Goal: Task Accomplishment & Management: Use online tool/utility

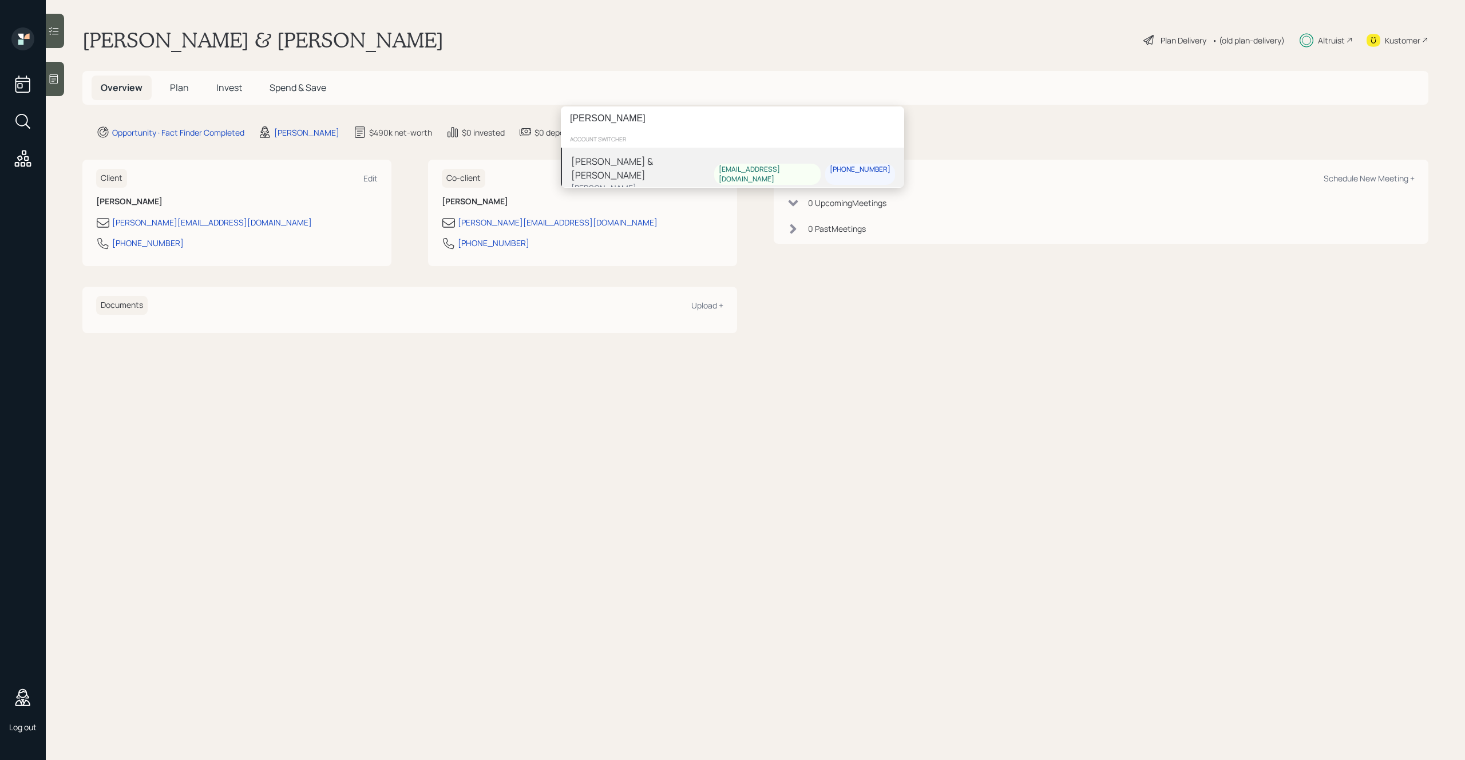
type input "ian yam"
click at [609, 164] on div "Ian & Julie Yamey" at bounding box center [642, 167] width 143 height 27
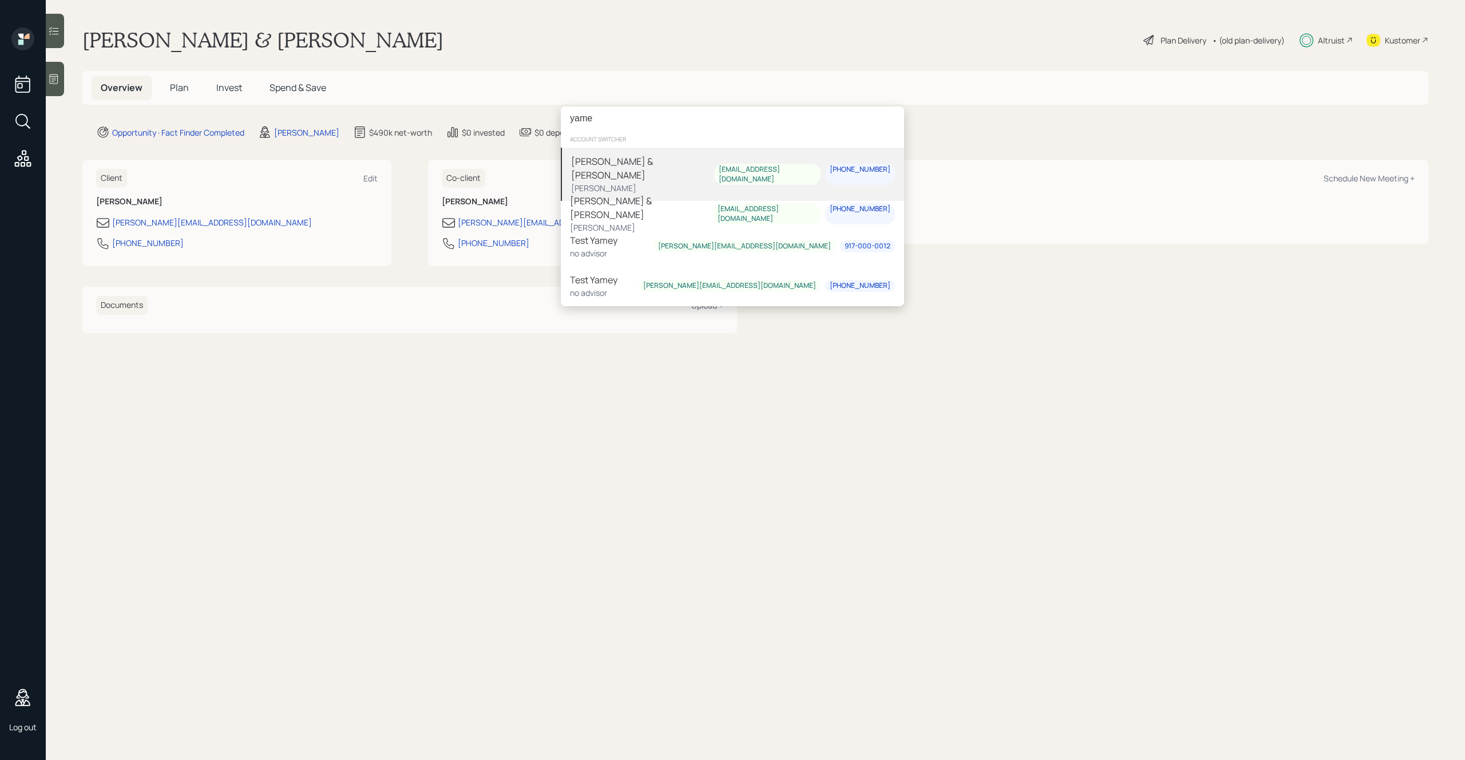
type input "yame"
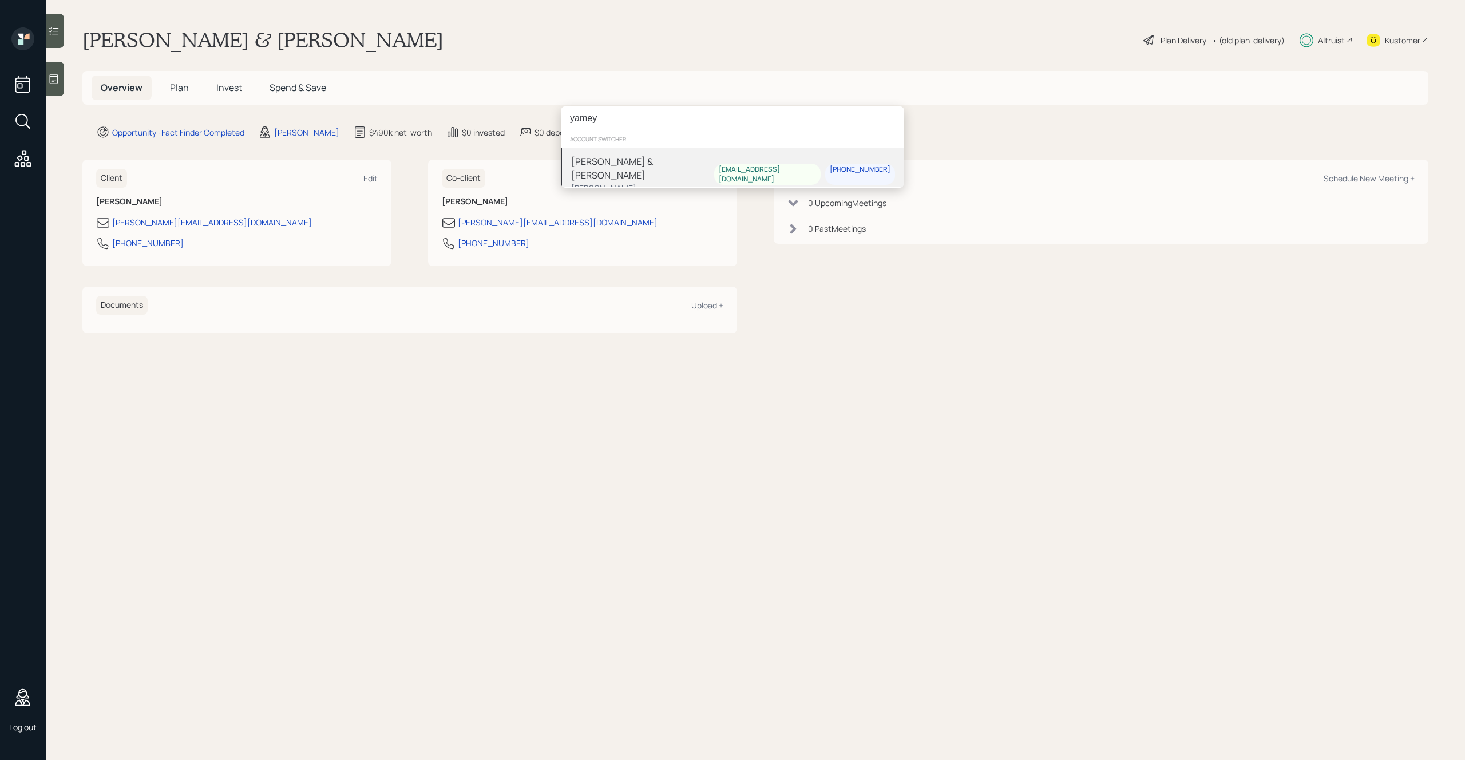
type input "yamey"
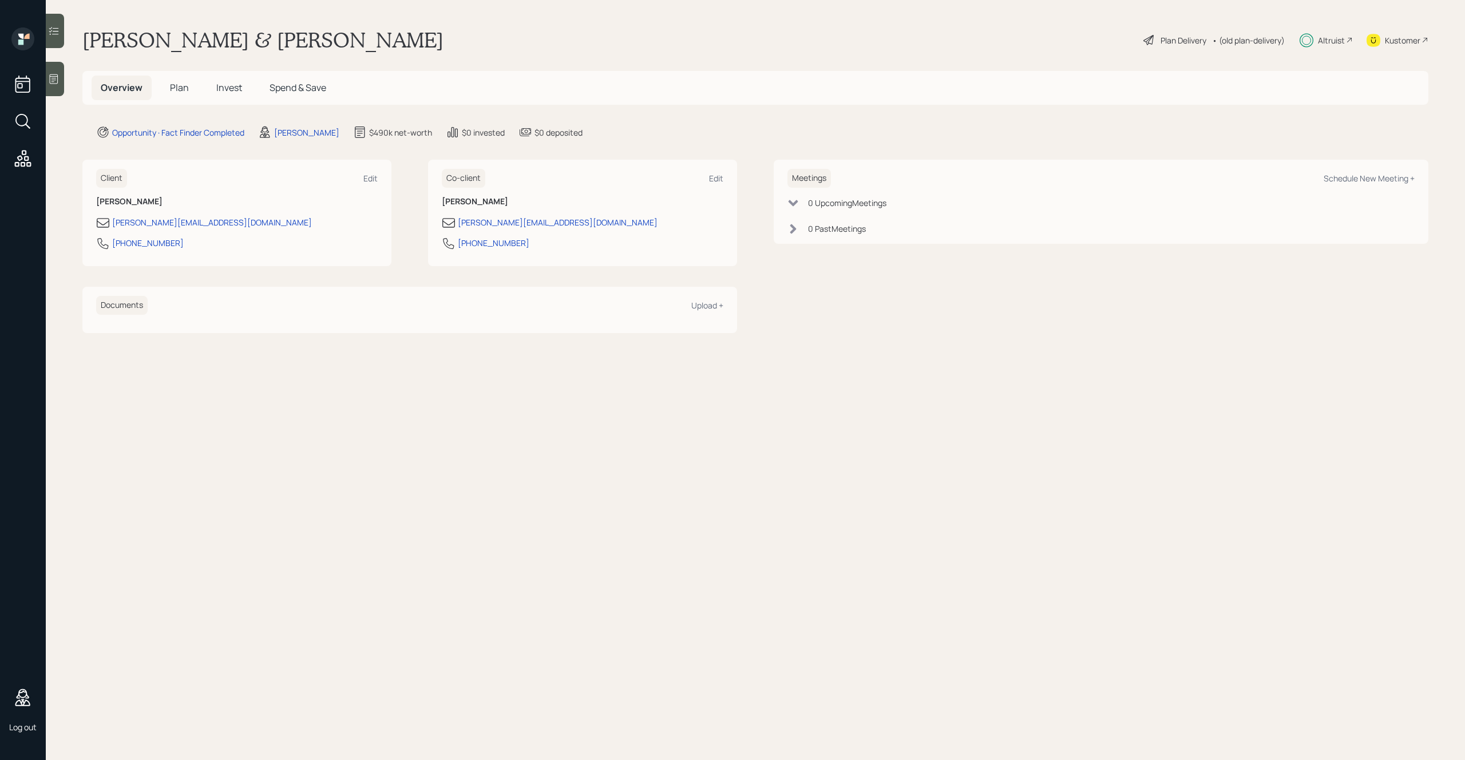
click at [895, 26] on main "Mike & Karen Demo Plan Delivery • (old plan-delivery) Altruist Kustomer Overvie…" at bounding box center [755, 380] width 1419 height 760
click at [831, 50] on div "Mike & Karen Demo Plan Delivery • (old plan-delivery) Altruist Kustomer" at bounding box center [755, 39] width 1346 height 25
click at [765, 334] on main "Mike & Karen Demo Plan Delivery • (old plan-delivery) Altruist Kustomer Overvie…" at bounding box center [755, 380] width 1419 height 760
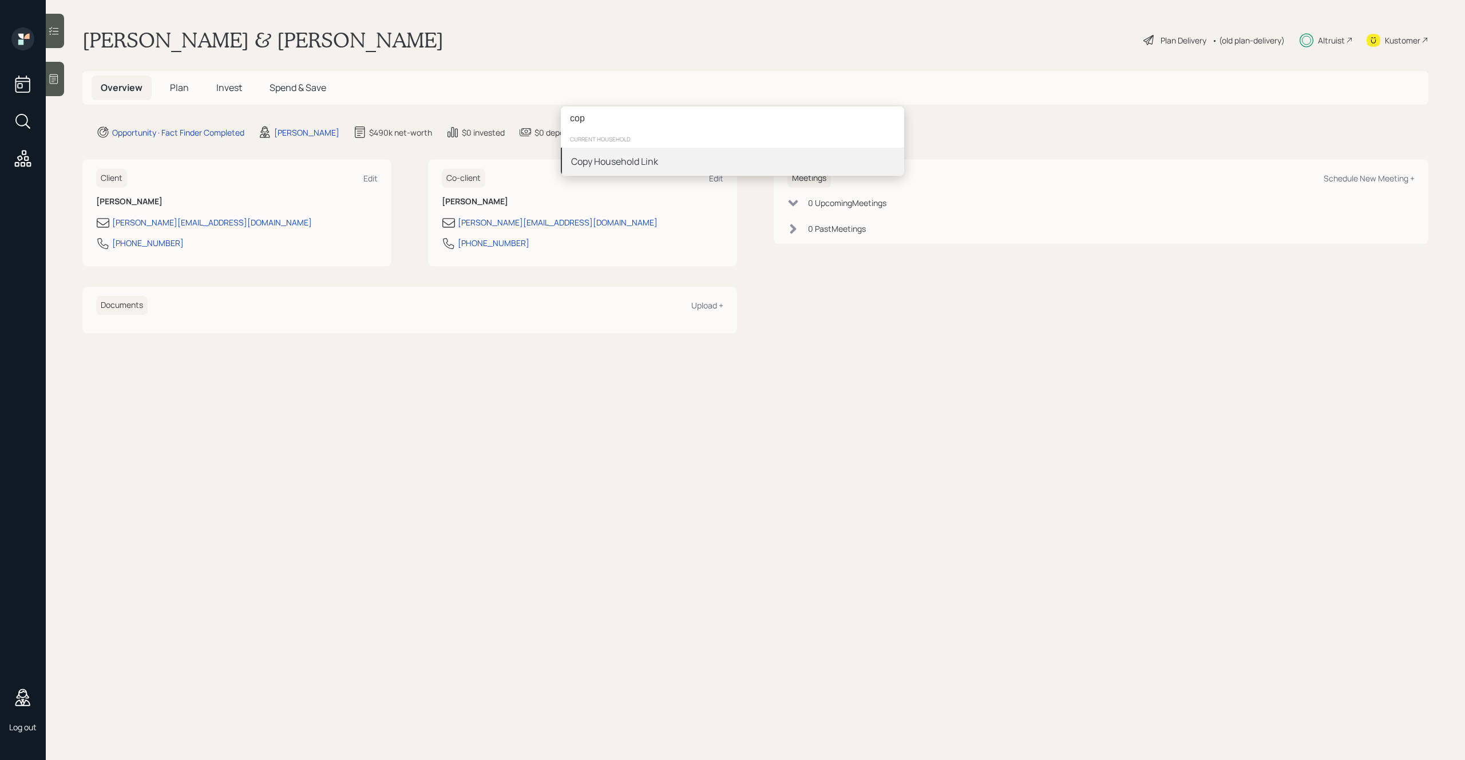
type input "cop"
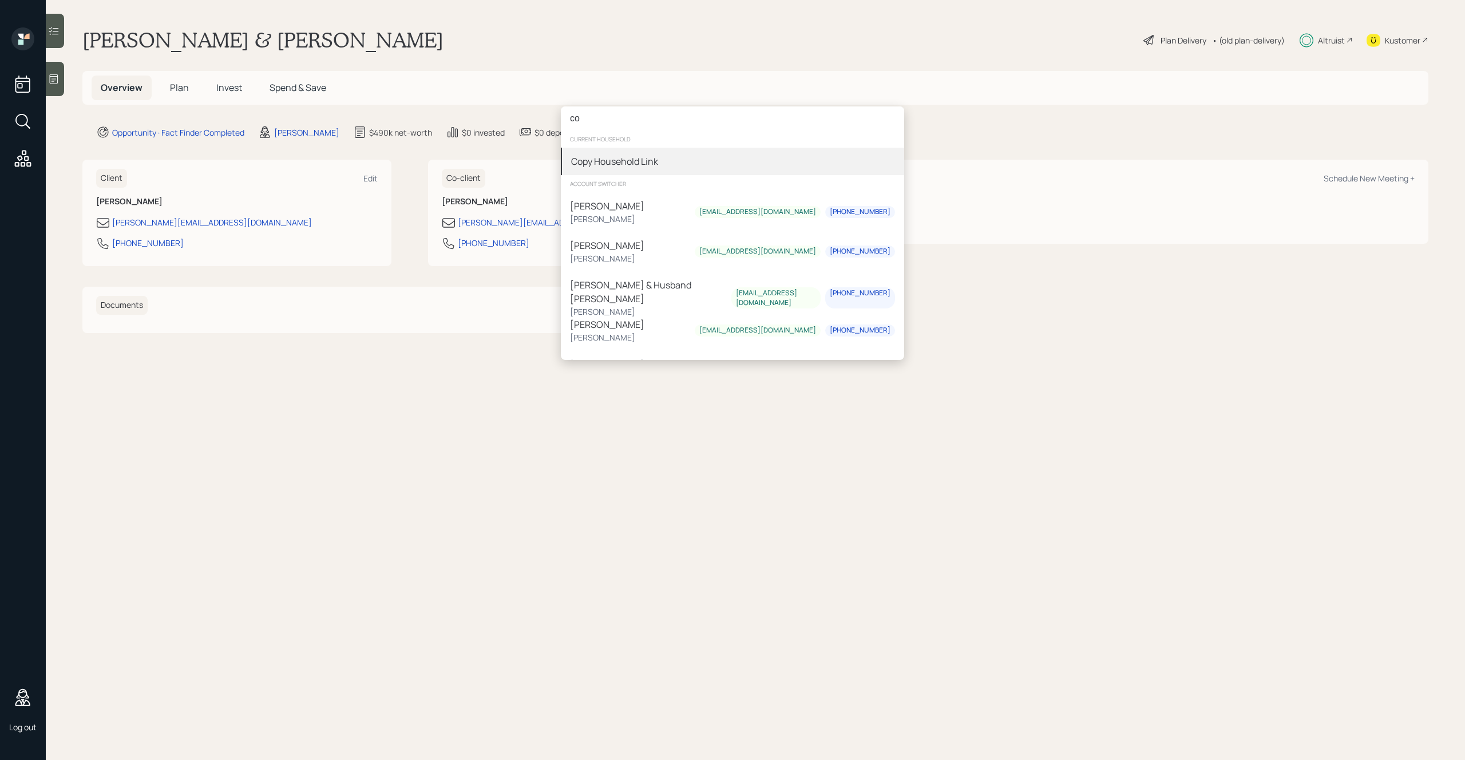
type input "co"
click at [603, 165] on div "Copy Household Link" at bounding box center [614, 161] width 87 height 14
